Goal: Transaction & Acquisition: Purchase product/service

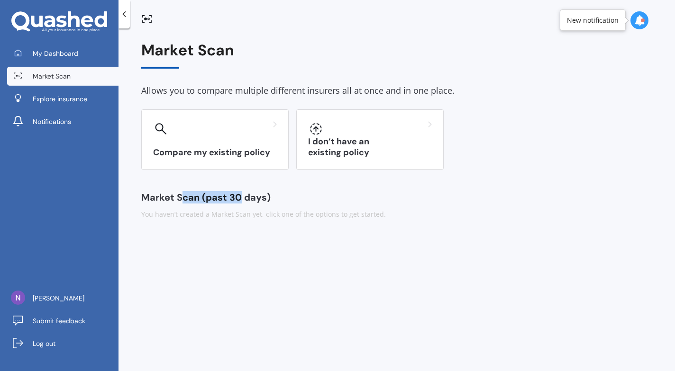
drag, startPoint x: 239, startPoint y: 199, endPoint x: 180, endPoint y: 195, distance: 59.8
click at [180, 195] on div "Market Scan (past 30 days)" at bounding box center [396, 197] width 511 height 9
drag, startPoint x: 292, startPoint y: 195, endPoint x: 303, endPoint y: 195, distance: 10.9
click at [303, 195] on div "Market Scan (past 30 days)" at bounding box center [396, 197] width 511 height 9
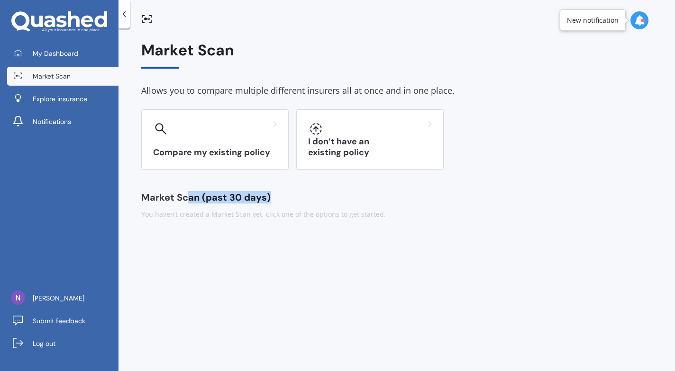
click at [303, 195] on div "Market Scan (past 30 days)" at bounding box center [396, 197] width 511 height 9
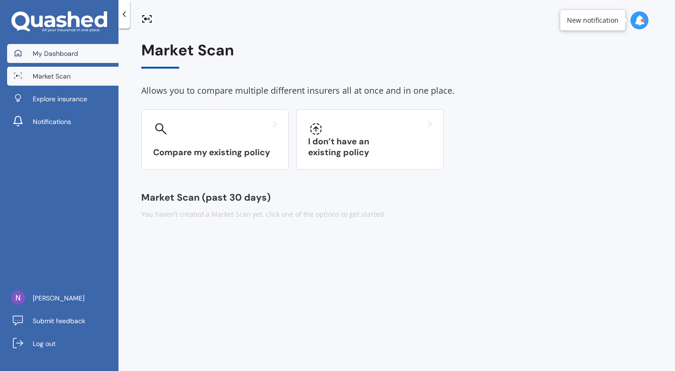
click at [67, 55] on span "My Dashboard" at bounding box center [55, 53] width 45 height 9
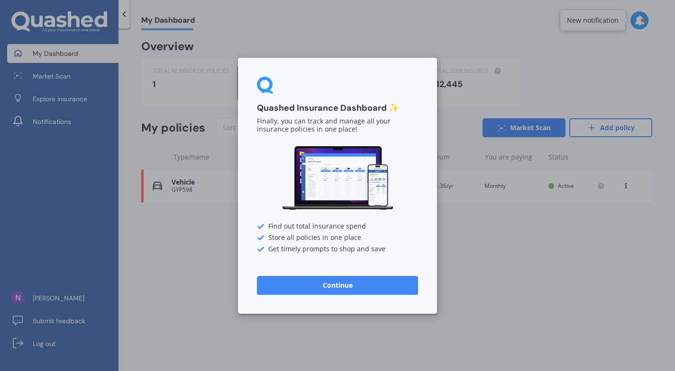
click at [354, 287] on button "Continue" at bounding box center [337, 285] width 161 height 19
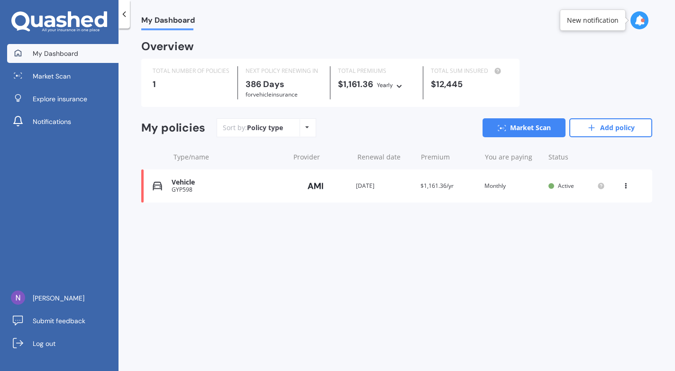
click at [622, 188] on div "View option View policy Delete" at bounding box center [626, 185] width 9 height 9
click at [476, 233] on div "My Dashboard Overview TOTAL NUMBER OF POLICIES 1 NEXT POLICY RENEWING [DATE] fo…" at bounding box center [396, 201] width 556 height 343
click at [540, 129] on link "Market Scan" at bounding box center [523, 127] width 83 height 19
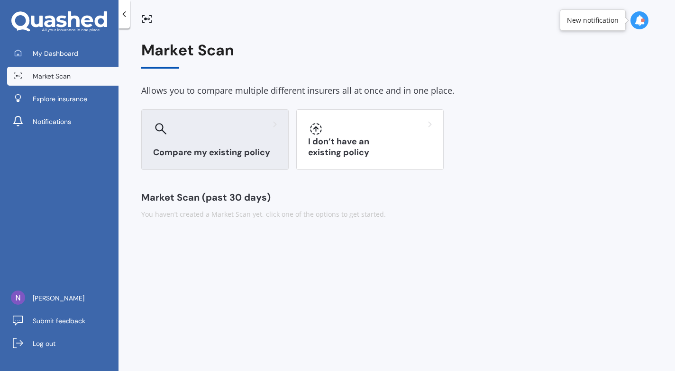
click at [207, 142] on div "Compare my existing policy" at bounding box center [214, 139] width 147 height 61
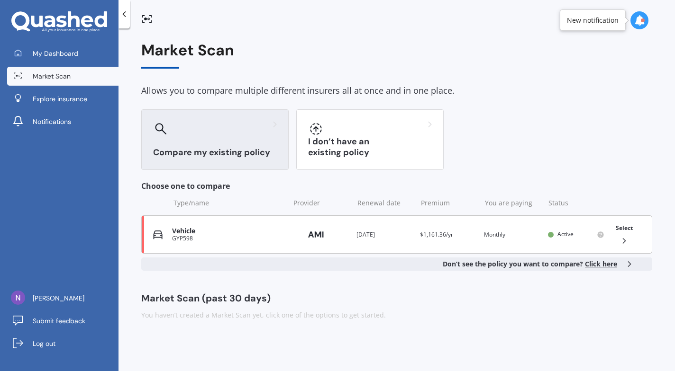
click at [286, 227] on div "Vehicle GYP598 Provider Renewal date [DATE] Premium $1,161.36/yr You are paying…" at bounding box center [396, 235] width 511 height 38
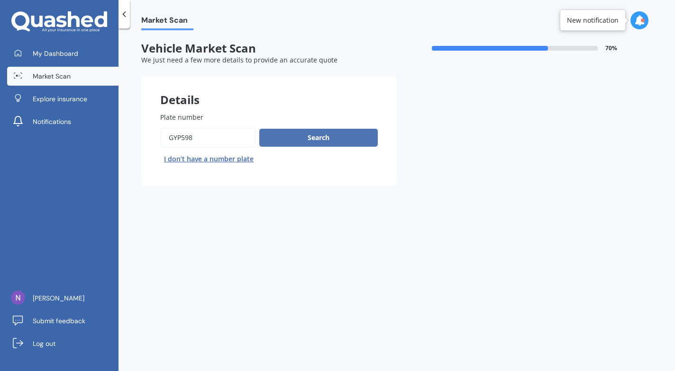
click at [308, 139] on button "Search" at bounding box center [318, 138] width 118 height 18
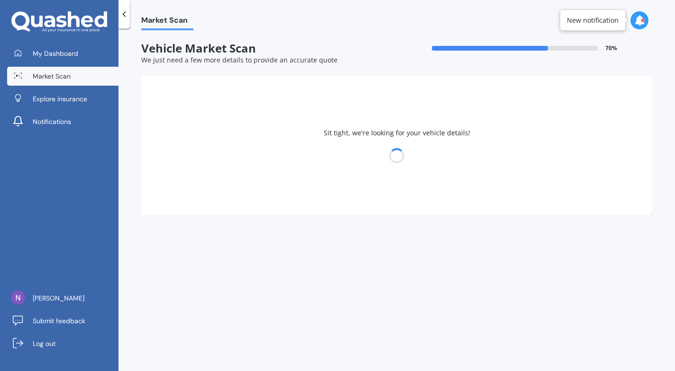
select select "MITSUBISHI"
select select "OUTLANDER"
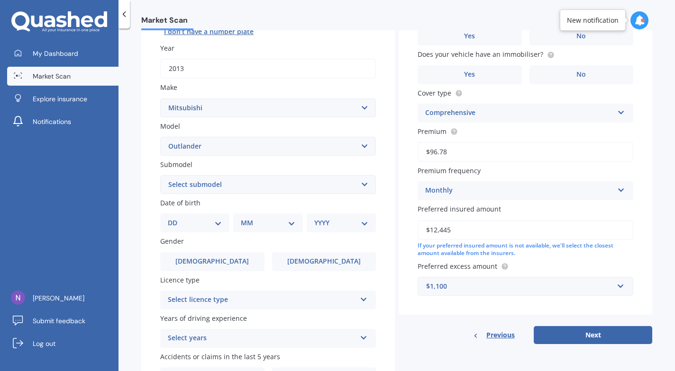
scroll to position [142, 0]
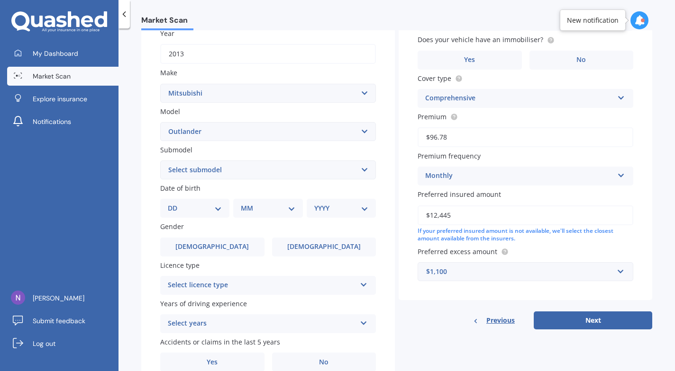
click at [218, 210] on select "DD 01 02 03 04 05 06 07 08 09 10 11 12 13 14 15 16 17 18 19 20 21 22 23 24 25 2…" at bounding box center [195, 208] width 54 height 10
select select "29"
click at [175, 203] on select "DD 01 02 03 04 05 06 07 08 09 10 11 12 13 14 15 16 17 18 19 20 21 22 23 24 25 2…" at bounding box center [195, 208] width 54 height 10
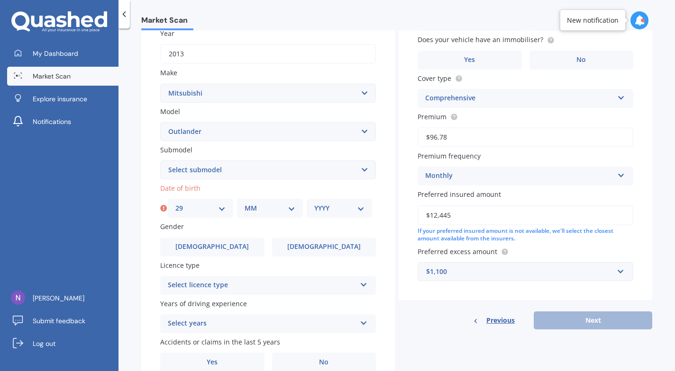
click at [258, 200] on div "MM 01 02 03 04 05 06 07 08 09 10 11 12" at bounding box center [269, 208] width 65 height 19
click at [268, 209] on select "MM 01 02 03 04 05 06 07 08 09 10 11 12" at bounding box center [269, 208] width 50 height 10
select select "12"
click at [244, 203] on select "MM 01 02 03 04 05 06 07 08 09 10 11 12" at bounding box center [269, 208] width 50 height 10
click at [342, 211] on select "YYYY 2025 2024 2023 2022 2021 2020 2019 2018 2017 2016 2015 2014 2013 2012 2011…" at bounding box center [339, 208] width 50 height 10
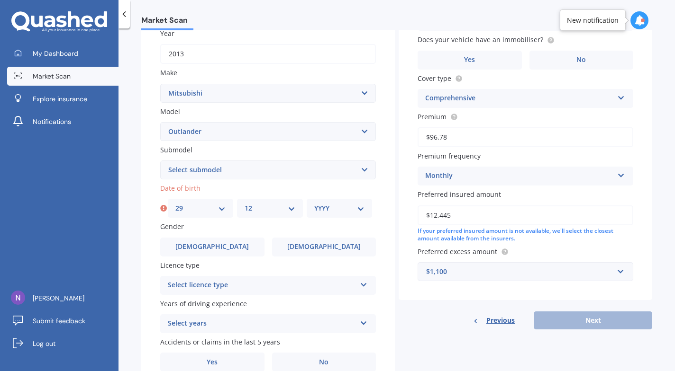
select select "1990"
click at [314, 203] on select "YYYY 2025 2024 2023 2022 2021 2020 2019 2018 2017 2016 2015 2014 2013 2012 2011…" at bounding box center [339, 208] width 50 height 10
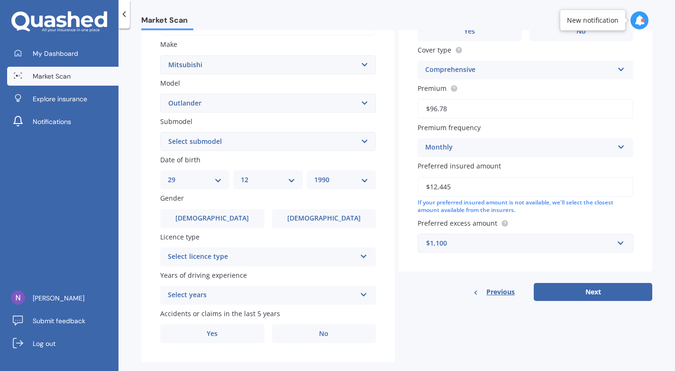
scroll to position [186, 0]
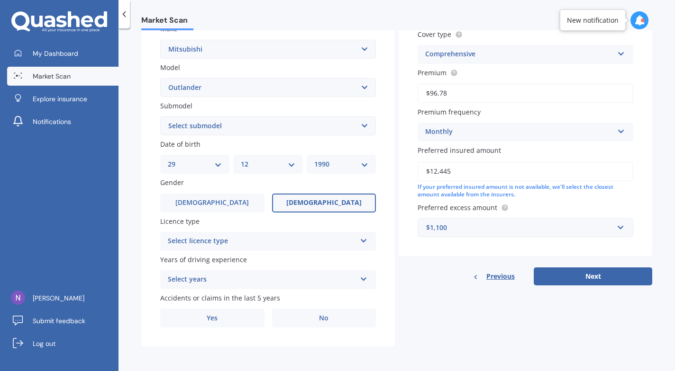
click at [310, 197] on label "[DEMOGRAPHIC_DATA]" at bounding box center [324, 203] width 104 height 19
click at [0, 0] on input "[DEMOGRAPHIC_DATA]" at bounding box center [0, 0] width 0 height 0
click at [285, 238] on div "Select licence type" at bounding box center [262, 241] width 188 height 11
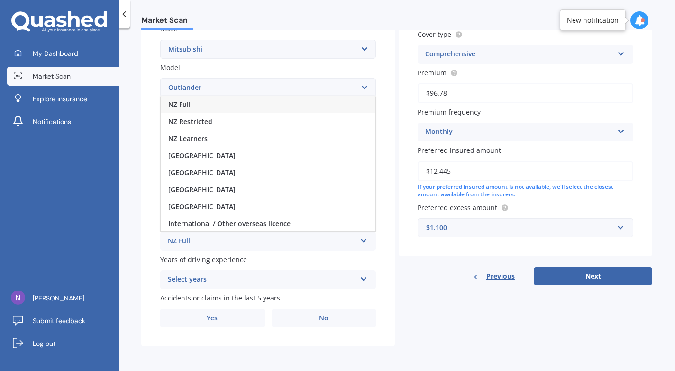
click at [178, 102] on span "NZ Full" at bounding box center [179, 104] width 22 height 9
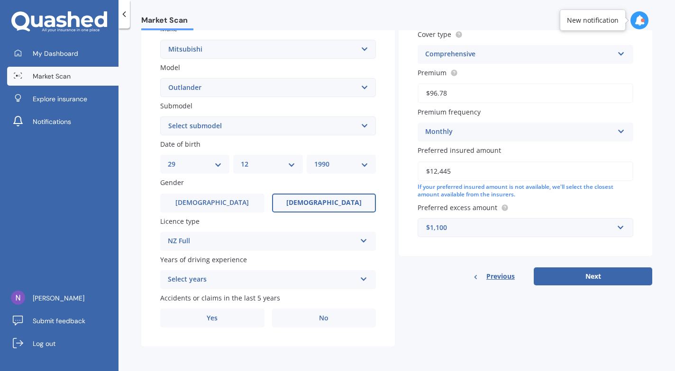
click at [190, 277] on div "Select years" at bounding box center [262, 279] width 188 height 11
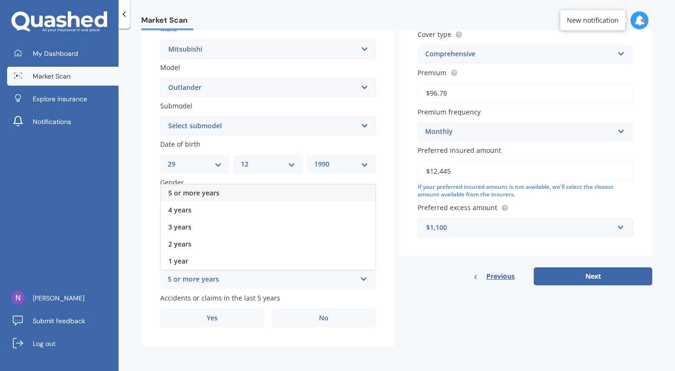
click at [185, 194] on span "5 or more years" at bounding box center [193, 193] width 51 height 9
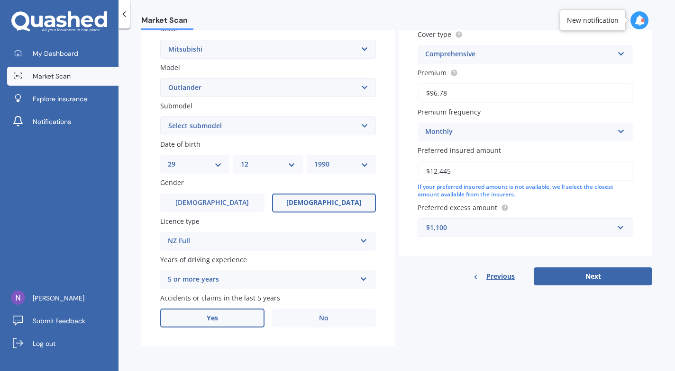
click at [226, 310] on label "Yes" at bounding box center [212, 318] width 104 height 19
click at [0, 0] on input "Yes" at bounding box center [0, 0] width 0 height 0
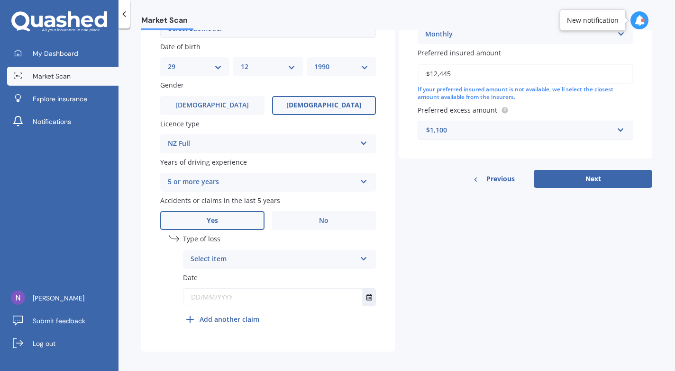
scroll to position [289, 0]
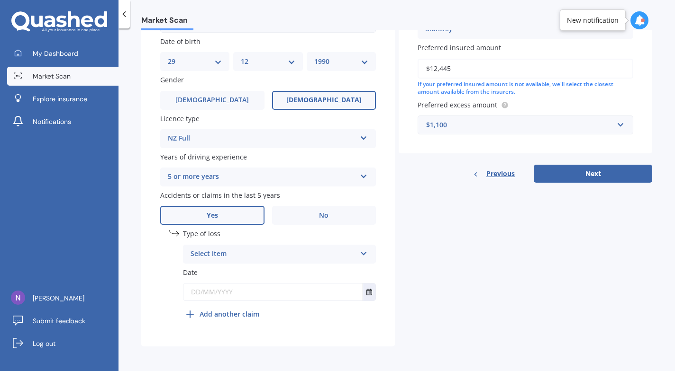
click at [265, 253] on div "Select item" at bounding box center [272, 254] width 165 height 11
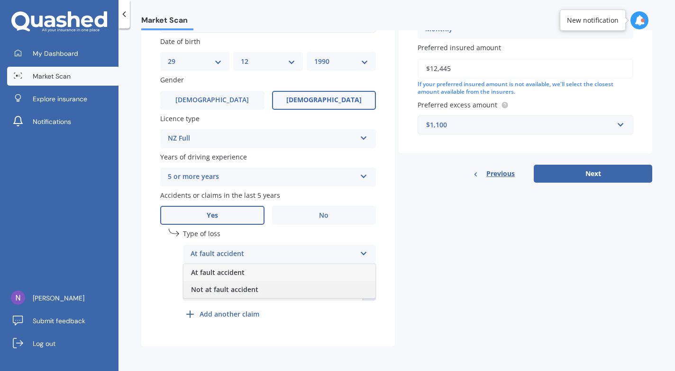
click at [228, 289] on span "Not at fault accident" at bounding box center [224, 289] width 67 height 9
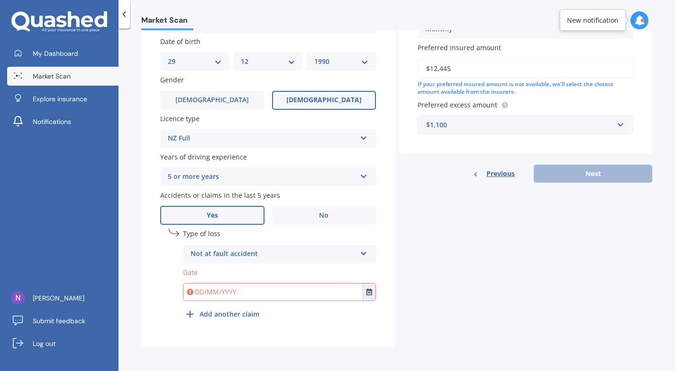
click at [210, 296] on input "text" at bounding box center [272, 292] width 179 height 17
type input "[DATE]"
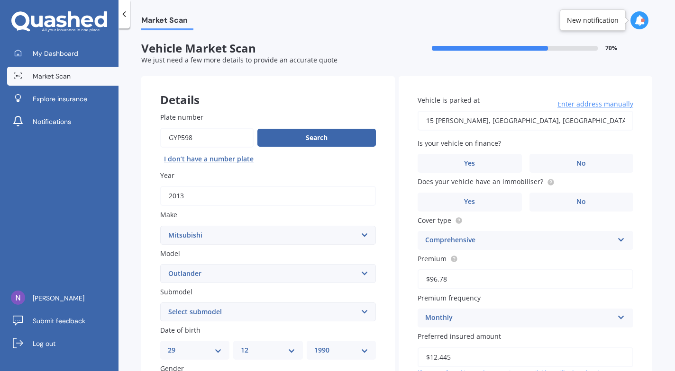
type input "15 [PERSON_NAME], [GEOGRAPHIC_DATA] 0505"
click at [588, 155] on label "No" at bounding box center [581, 163] width 104 height 19
click at [0, 0] on input "No" at bounding box center [0, 0] width 0 height 0
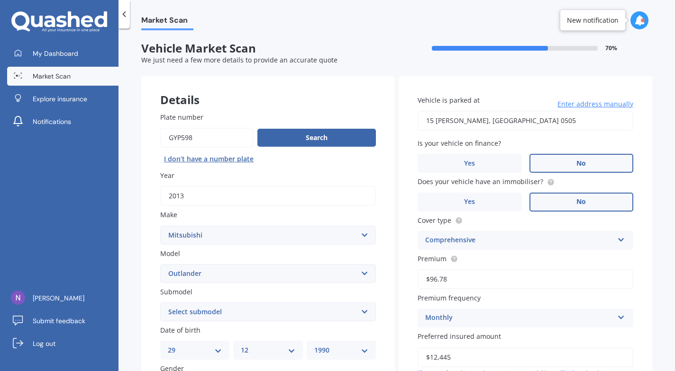
click at [576, 203] on span "No" at bounding box center [580, 202] width 9 height 8
click at [0, 0] on input "No" at bounding box center [0, 0] width 0 height 0
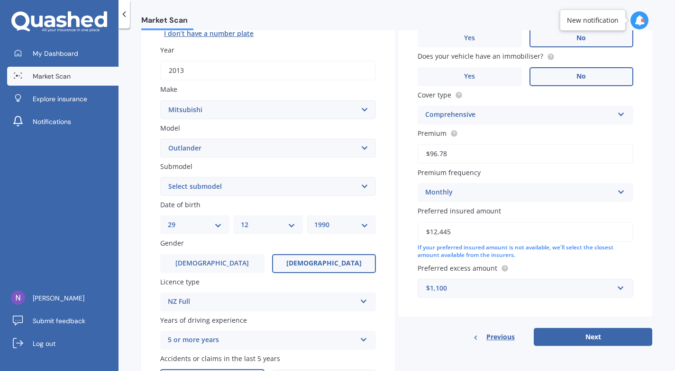
scroll to position [142, 0]
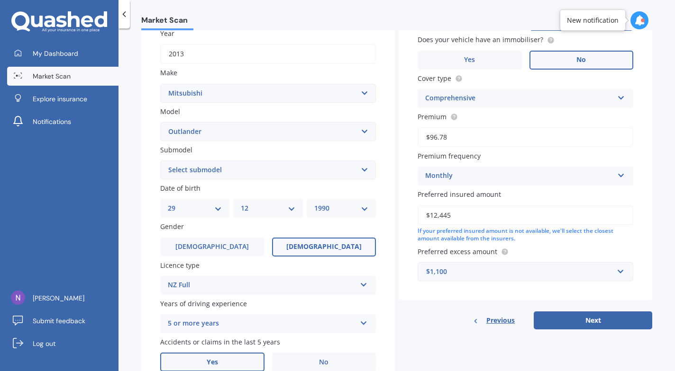
click at [582, 272] on div "$1,100" at bounding box center [519, 272] width 187 height 10
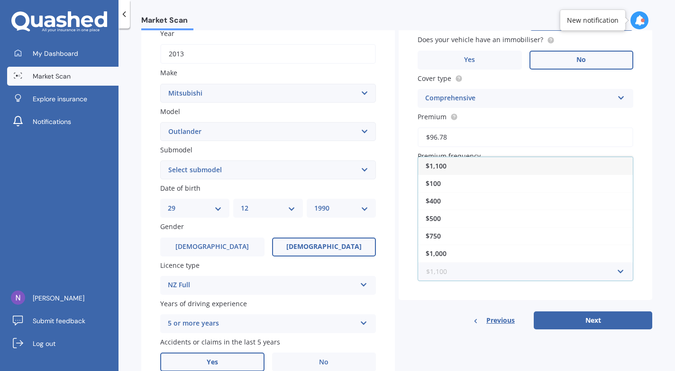
scroll to position [95, 0]
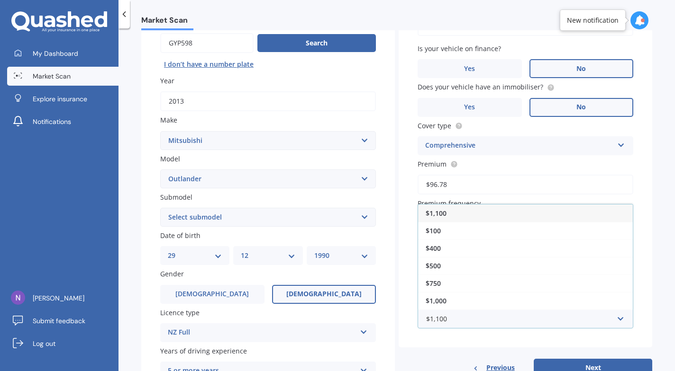
click at [436, 208] on div "$1,100" at bounding box center [525, 214] width 215 height 18
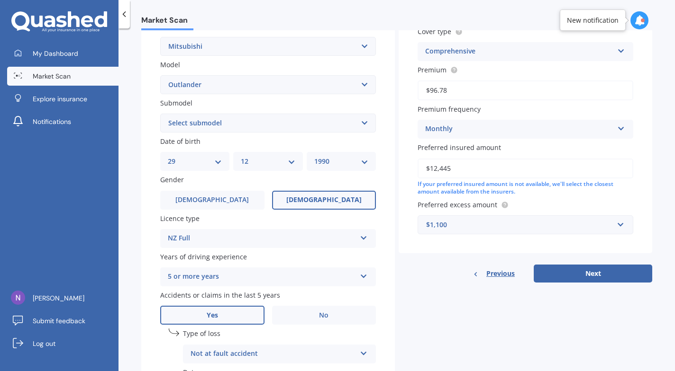
scroll to position [189, 0]
click at [597, 271] on button "Next" at bounding box center [592, 273] width 118 height 18
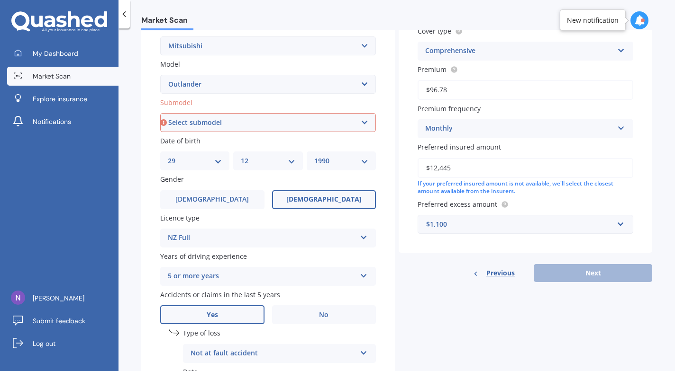
click at [243, 124] on select "Select submodel (All other) 2.4 Litre Station Wagon 3.0 Litre AWD 3.0 VRX Auto …" at bounding box center [268, 122] width 216 height 19
select select "2.4 LITRE STATION WAGON"
click at [160, 113] on select "Select submodel (All other) 2.4 Litre Station Wagon 3.0 Litre AWD 3.0 VRX Auto …" at bounding box center [268, 122] width 216 height 19
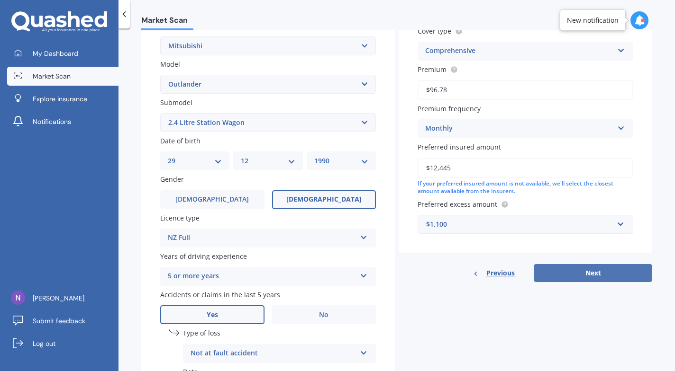
click at [588, 280] on button "Next" at bounding box center [592, 273] width 118 height 18
select select "29"
select select "12"
select select "1990"
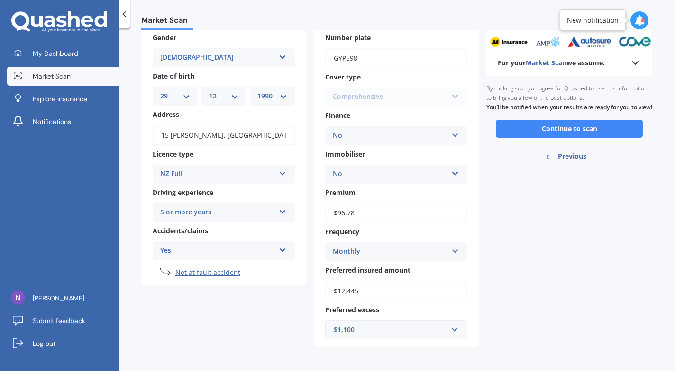
scroll to position [52, 0]
click at [562, 134] on button "Continue to scan" at bounding box center [568, 128] width 147 height 18
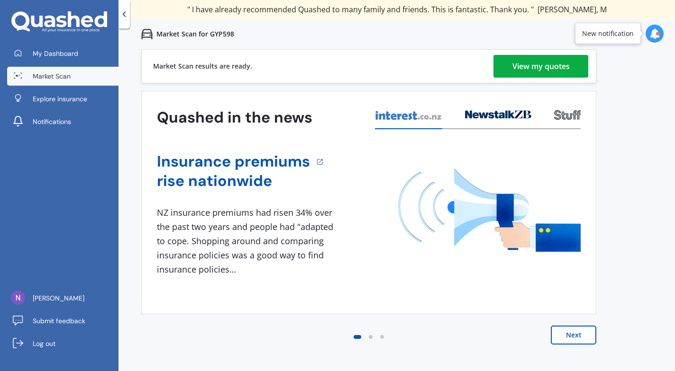
click at [546, 66] on div "View my quotes" at bounding box center [540, 66] width 57 height 23
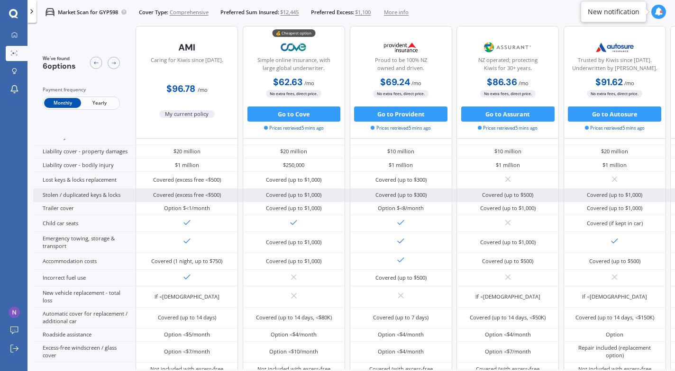
scroll to position [118, 0]
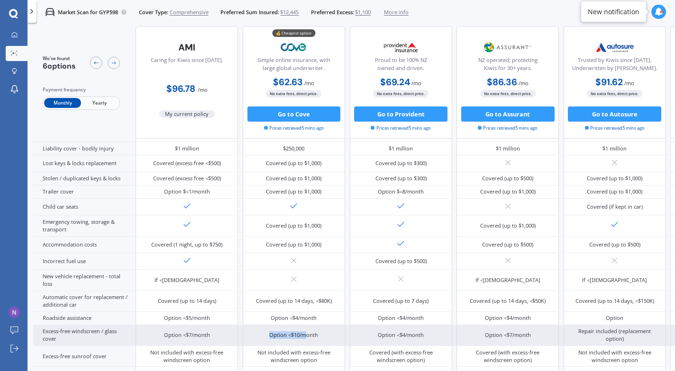
drag, startPoint x: 300, startPoint y: 338, endPoint x: 286, endPoint y: 339, distance: 13.7
click at [261, 334] on div "Option <$10/month" at bounding box center [294, 335] width 102 height 21
click at [301, 339] on div "Option <$10/month" at bounding box center [293, 336] width 49 height 8
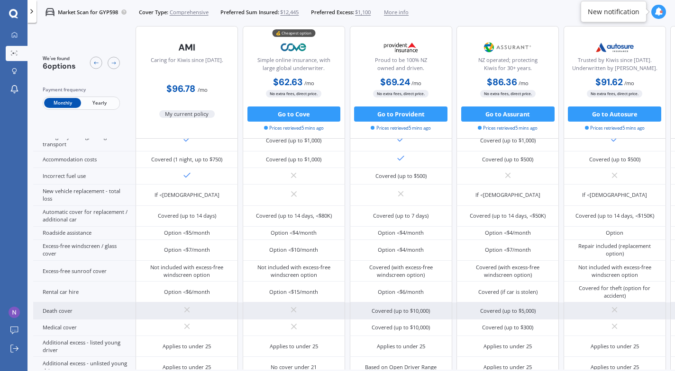
scroll to position [296, 0]
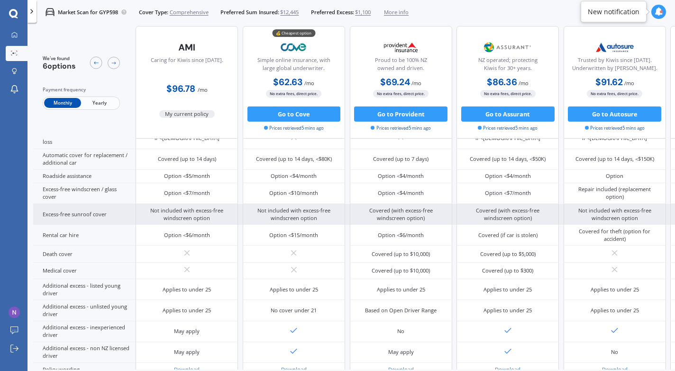
click at [301, 215] on div "Not included with excess-free windscreen option" at bounding box center [293, 214] width 91 height 15
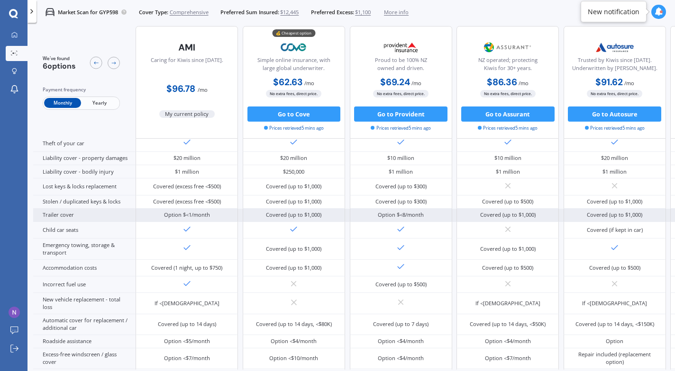
scroll to position [118, 0]
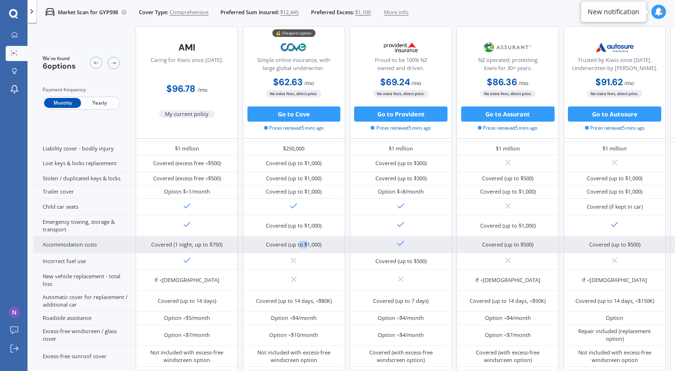
click at [306, 243] on div "Covered (up to $1,000)" at bounding box center [293, 245] width 55 height 8
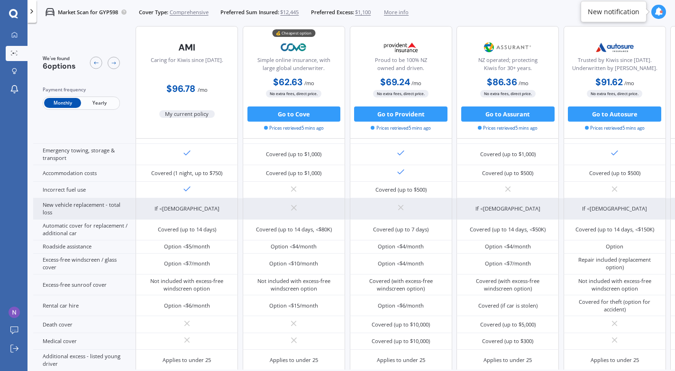
scroll to position [237, 0]
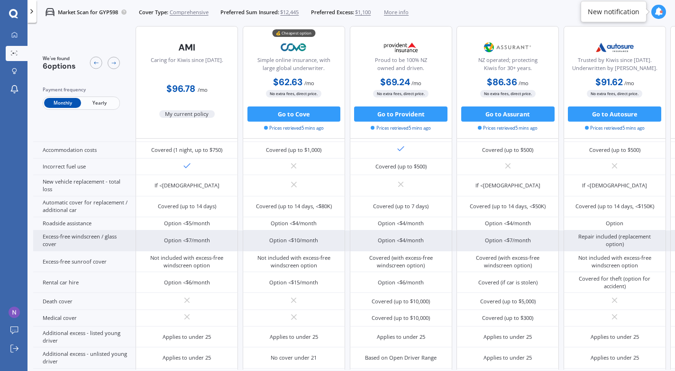
click at [298, 243] on div "Option <$10/month" at bounding box center [293, 241] width 49 height 8
drag, startPoint x: 313, startPoint y: 242, endPoint x: 263, endPoint y: 242, distance: 49.7
click at [263, 242] on div "Option <$10/month" at bounding box center [294, 241] width 102 height 21
click at [278, 242] on div "Option <$10/month" at bounding box center [293, 241] width 49 height 8
drag, startPoint x: 278, startPoint y: 242, endPoint x: 323, endPoint y: 242, distance: 45.0
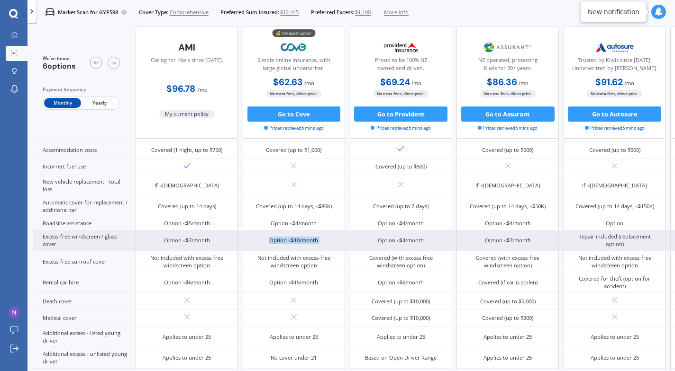
click at [323, 242] on div "Option <$10/month" at bounding box center [294, 241] width 102 height 21
drag, startPoint x: 318, startPoint y: 241, endPoint x: 267, endPoint y: 243, distance: 51.2
click at [267, 243] on div "Option <$10/month" at bounding box center [294, 241] width 102 height 21
click at [269, 243] on div "Option <$10/month" at bounding box center [294, 241] width 102 height 21
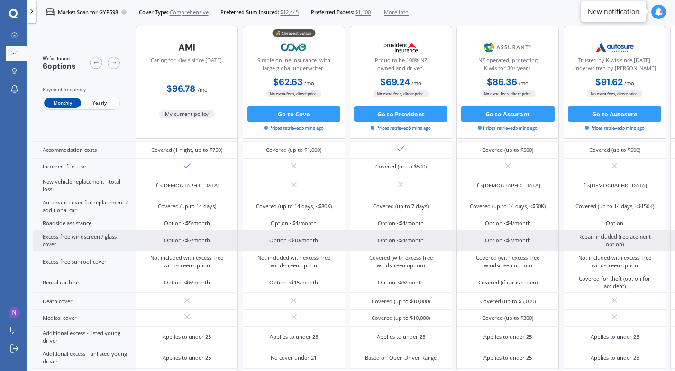
scroll to position [354, 0]
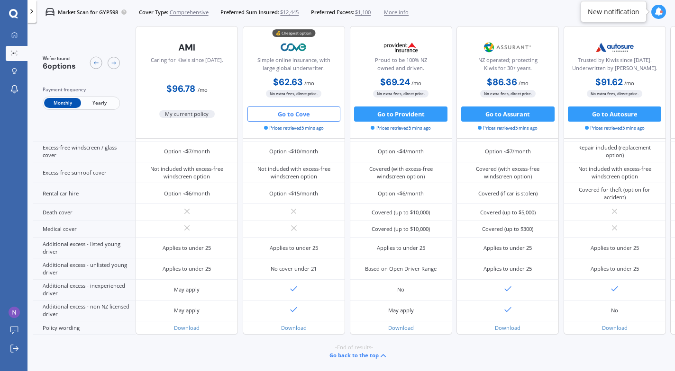
click at [306, 118] on button "Go to Cove" at bounding box center [293, 114] width 93 height 15
